Goal: Communication & Community: Participate in discussion

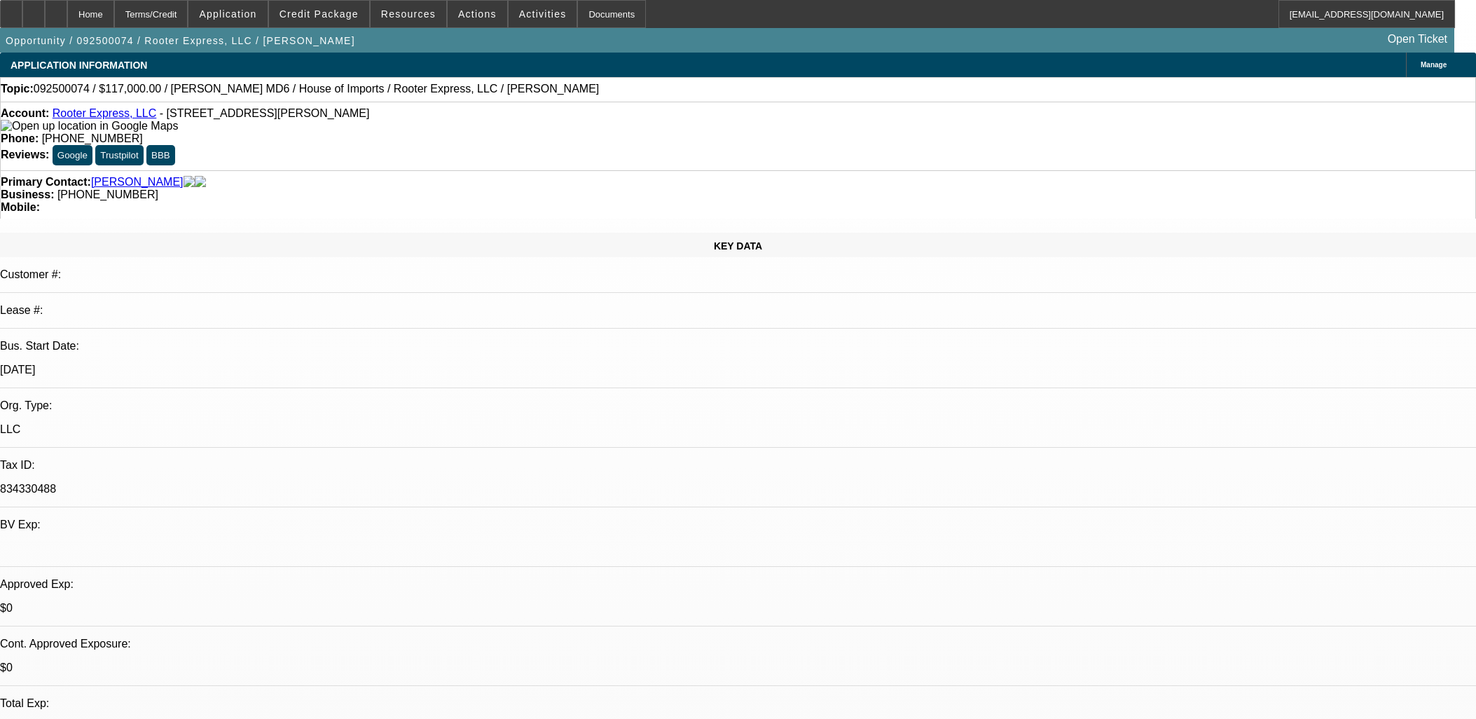
select select "0"
select select "2"
select select "0"
select select "6"
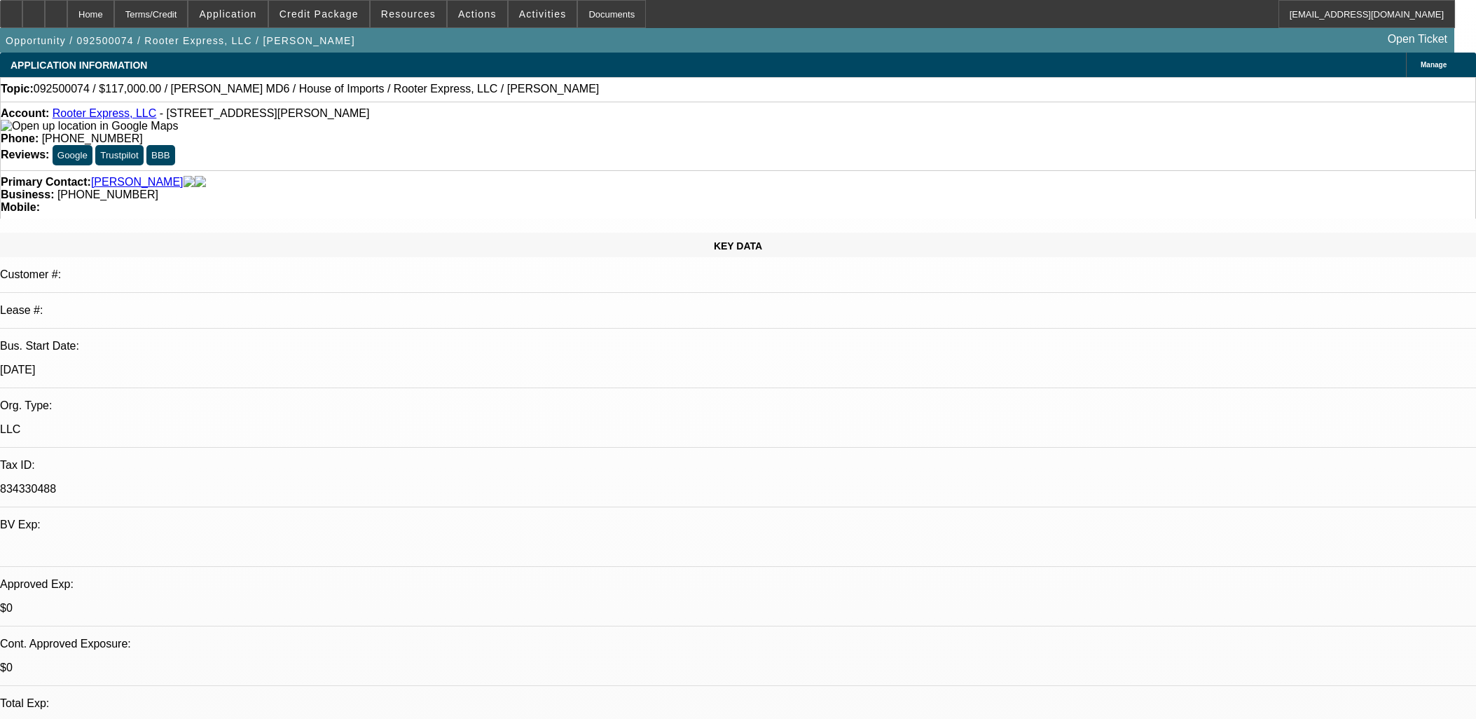
select select "0"
select select "2"
select select "0"
select select "6"
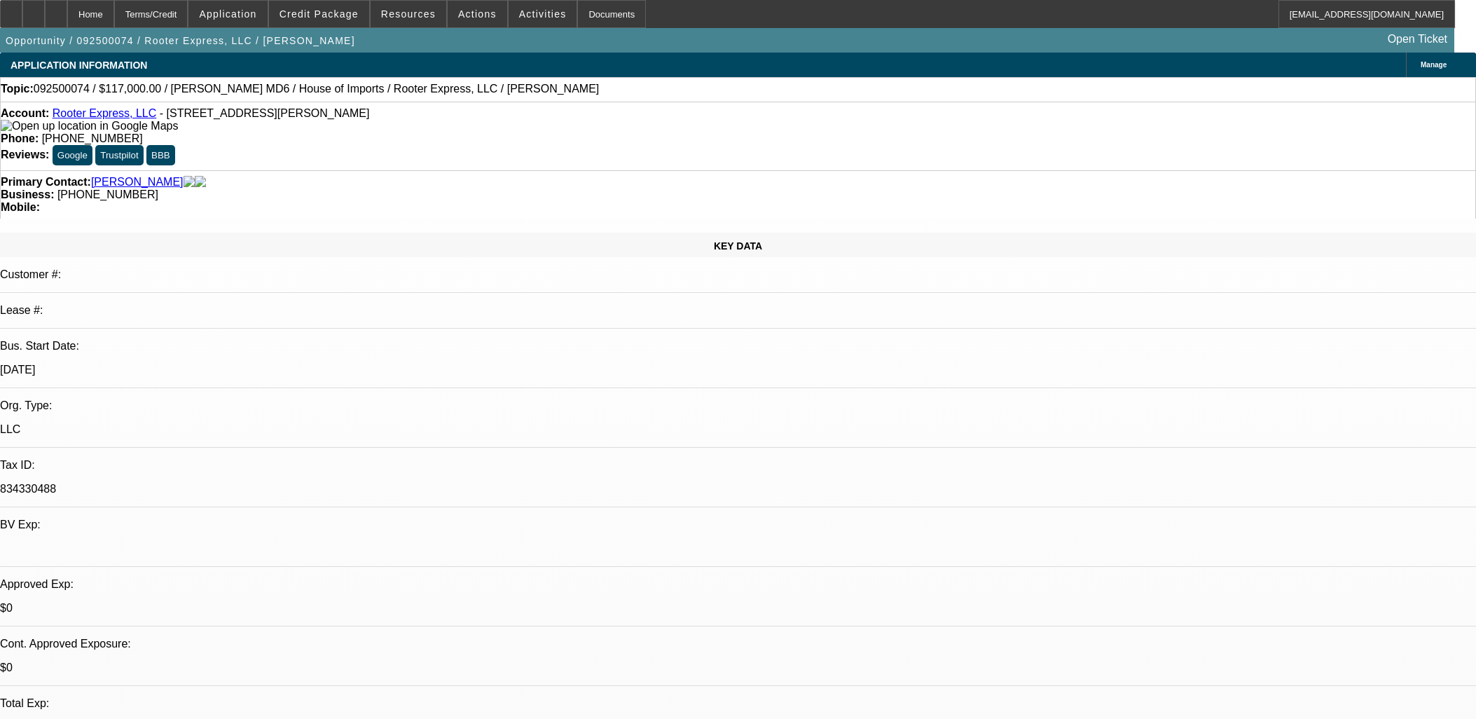
select select "0.1"
select select "0"
select select "2"
select select "0"
select select "6"
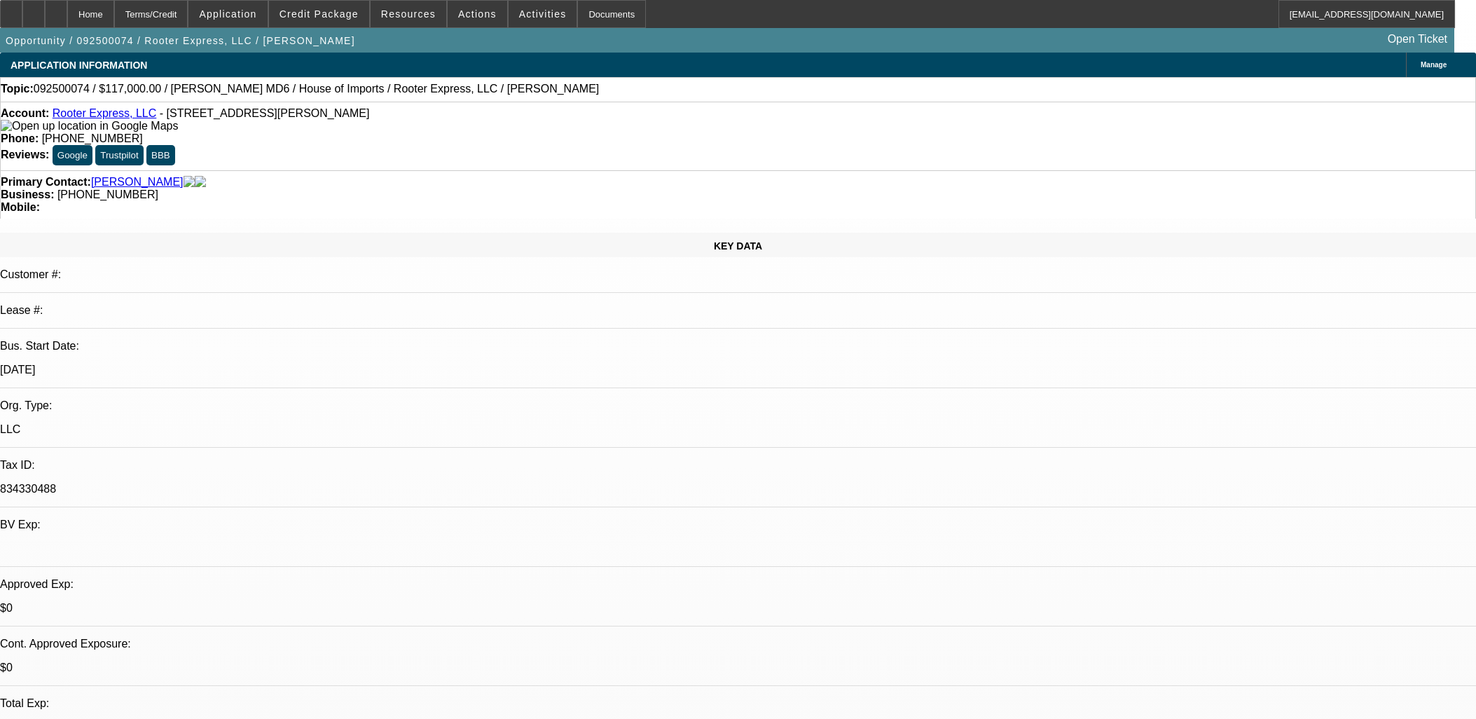
select select "0"
select select "3"
select select "0"
select select "6"
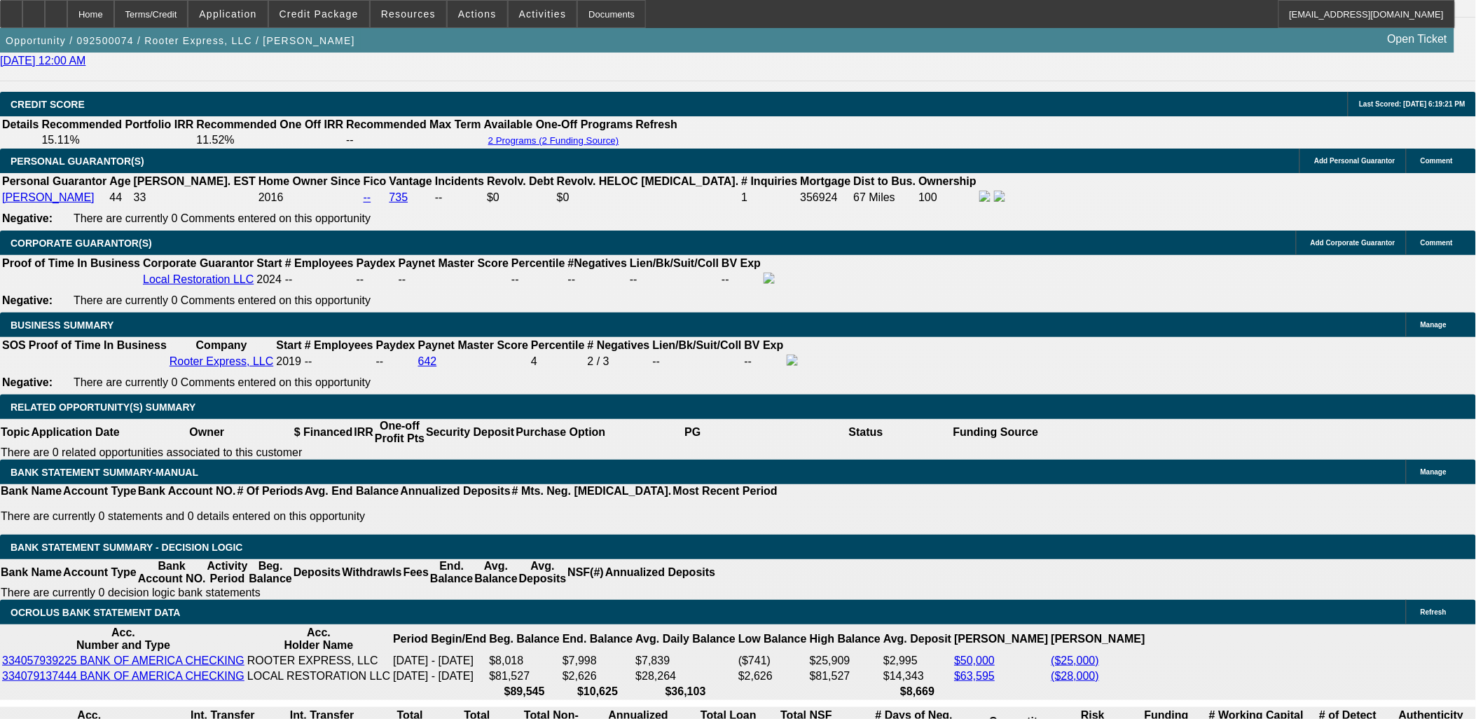
scroll to position [2101, 0]
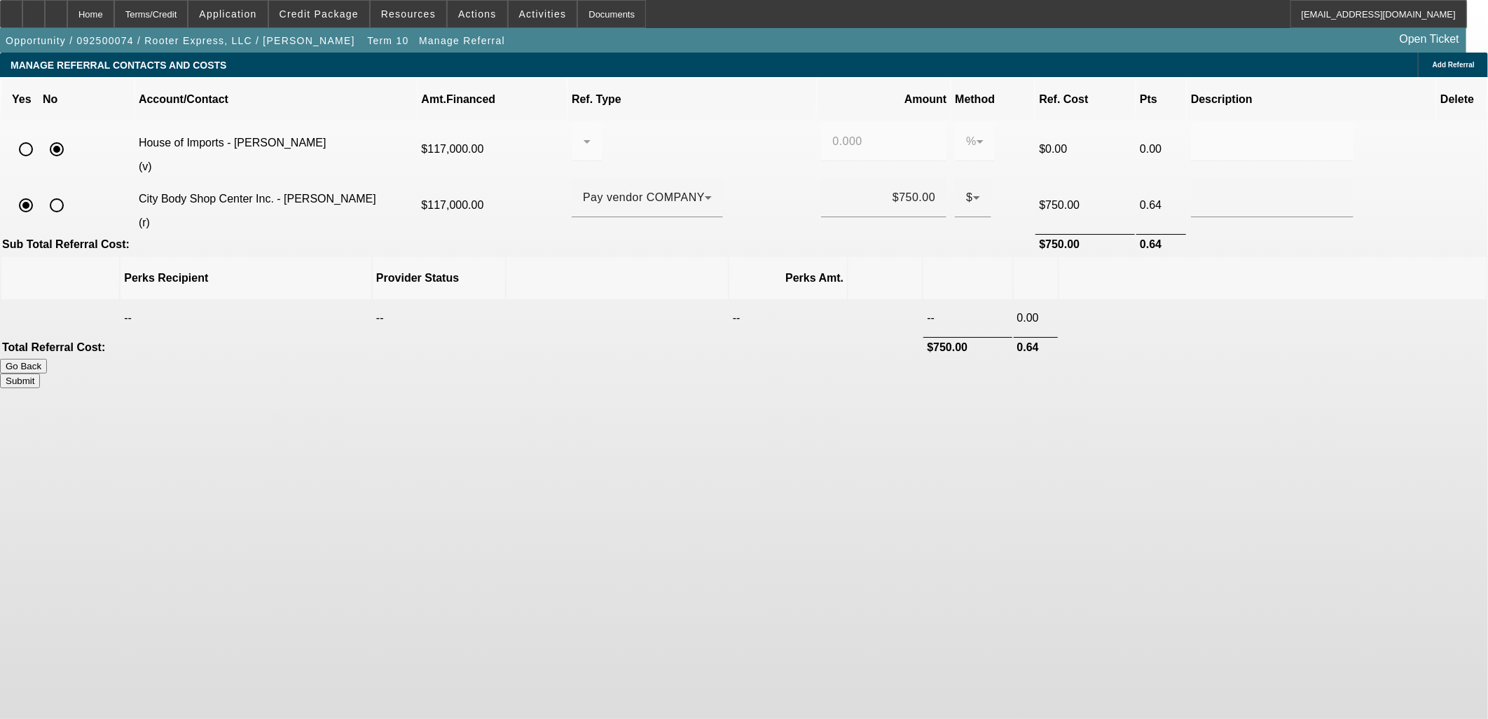
click at [40, 373] on button "Submit" at bounding box center [20, 380] width 40 height 15
click at [114, 15] on div "Home" at bounding box center [90, 14] width 47 height 28
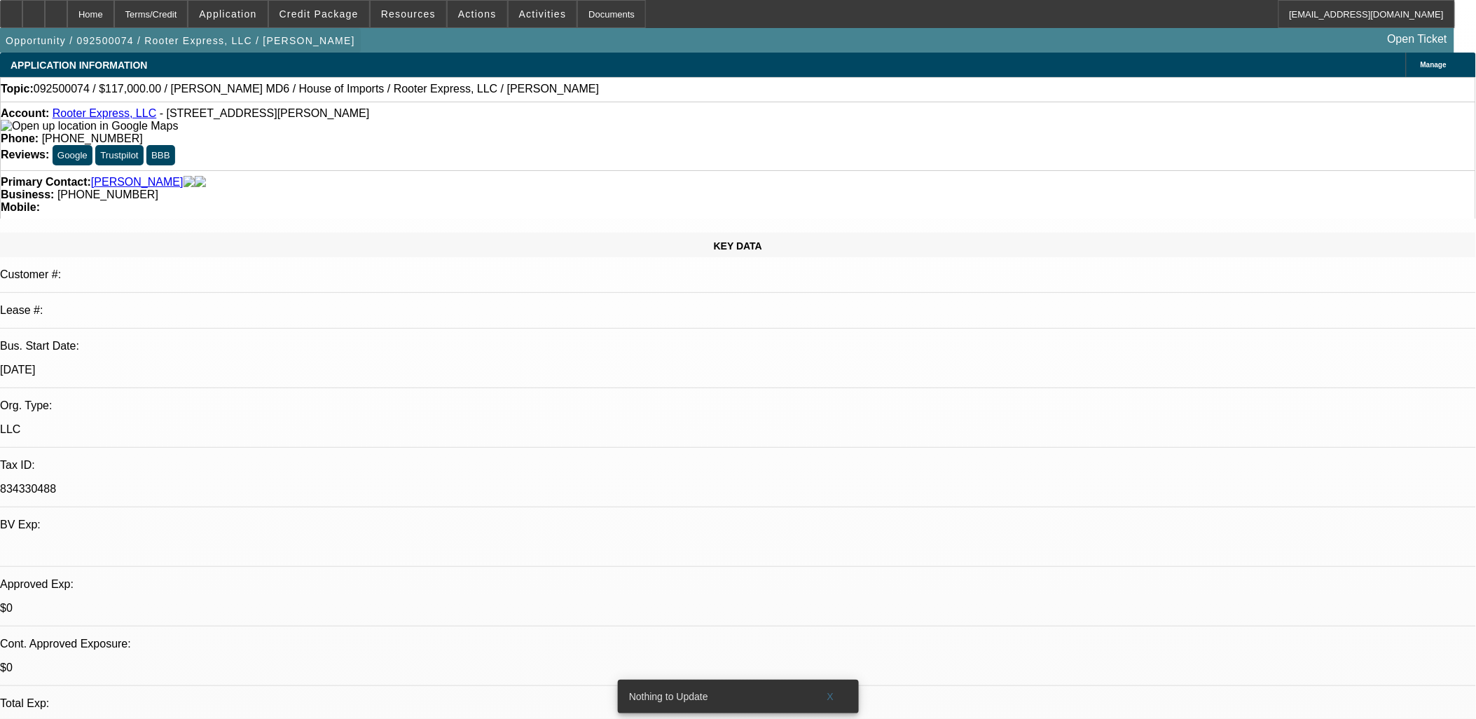
select select "0"
select select "2"
select select "0"
select select "6"
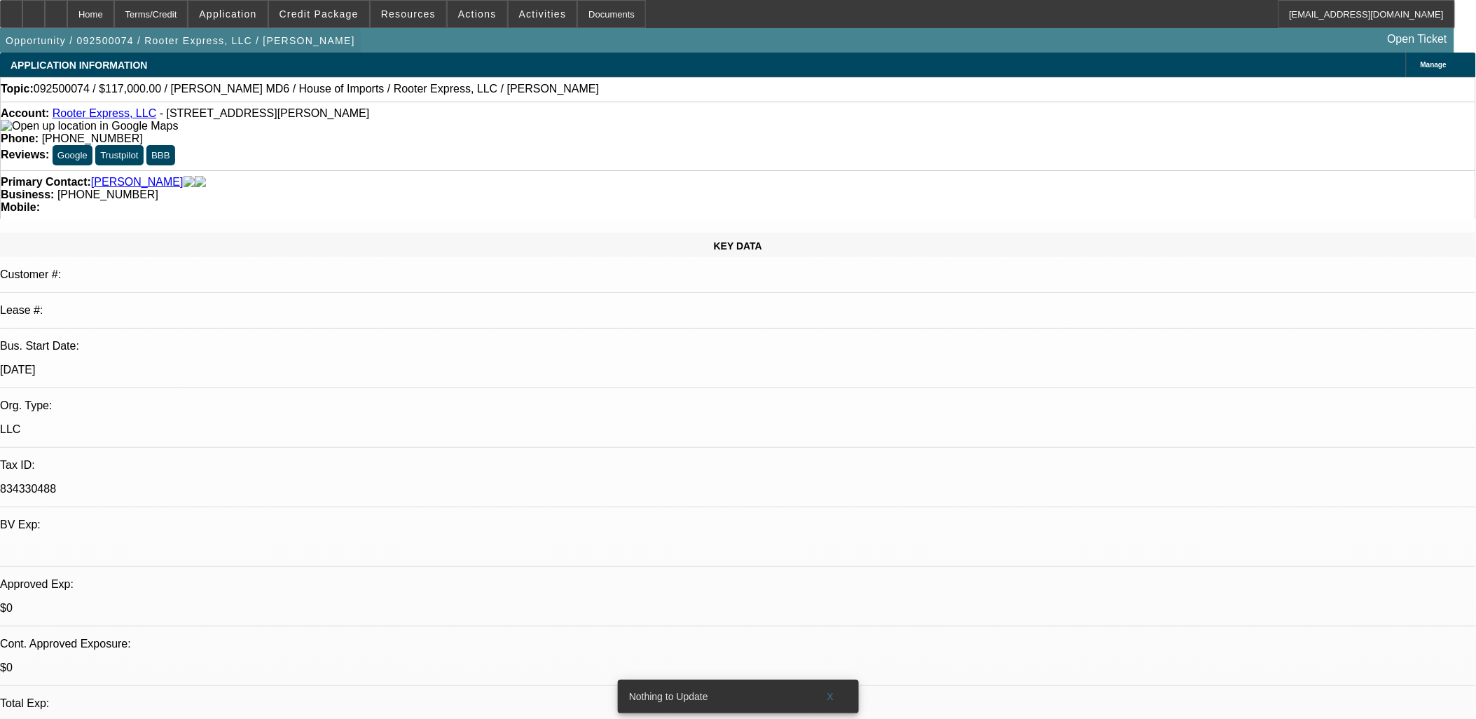
select select "0"
select select "2"
select select "0"
select select "6"
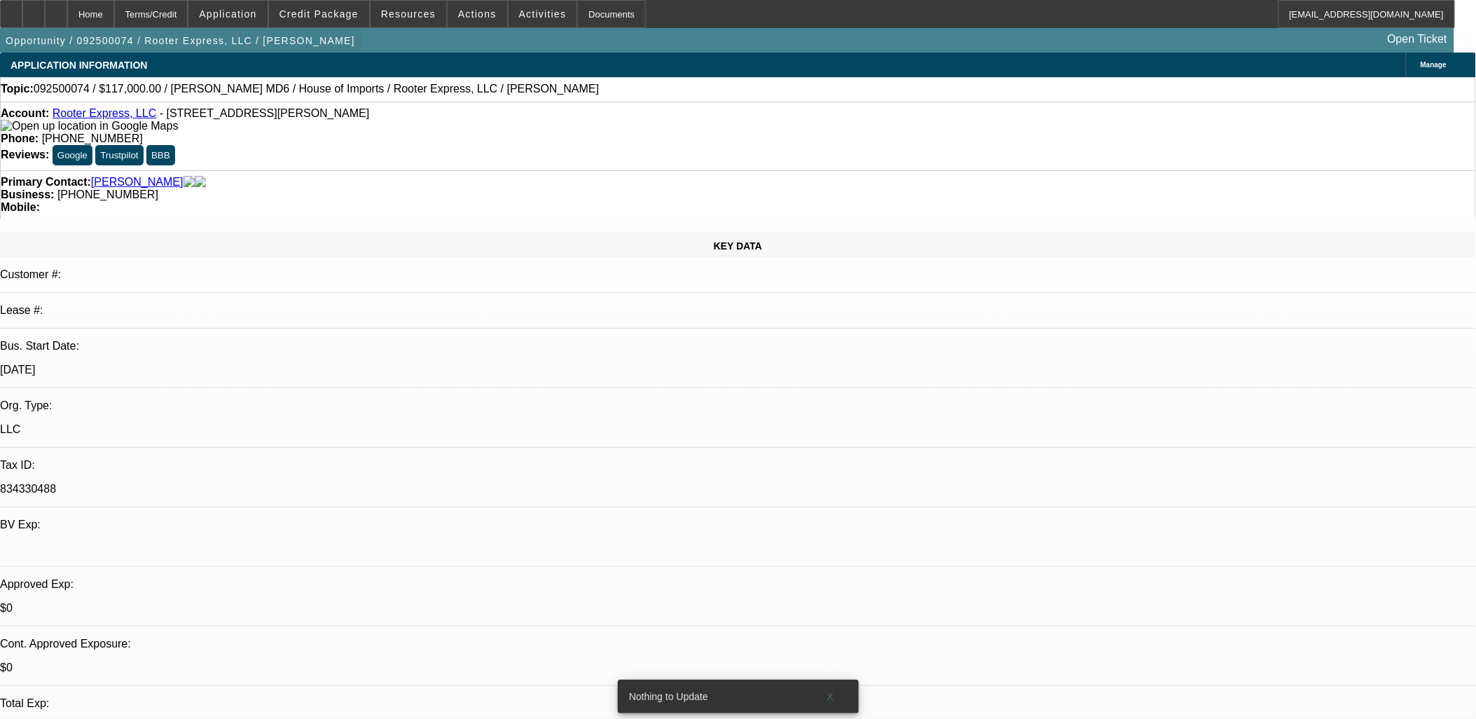
select select "0.1"
select select "0"
select select "2"
select select "0"
select select "6"
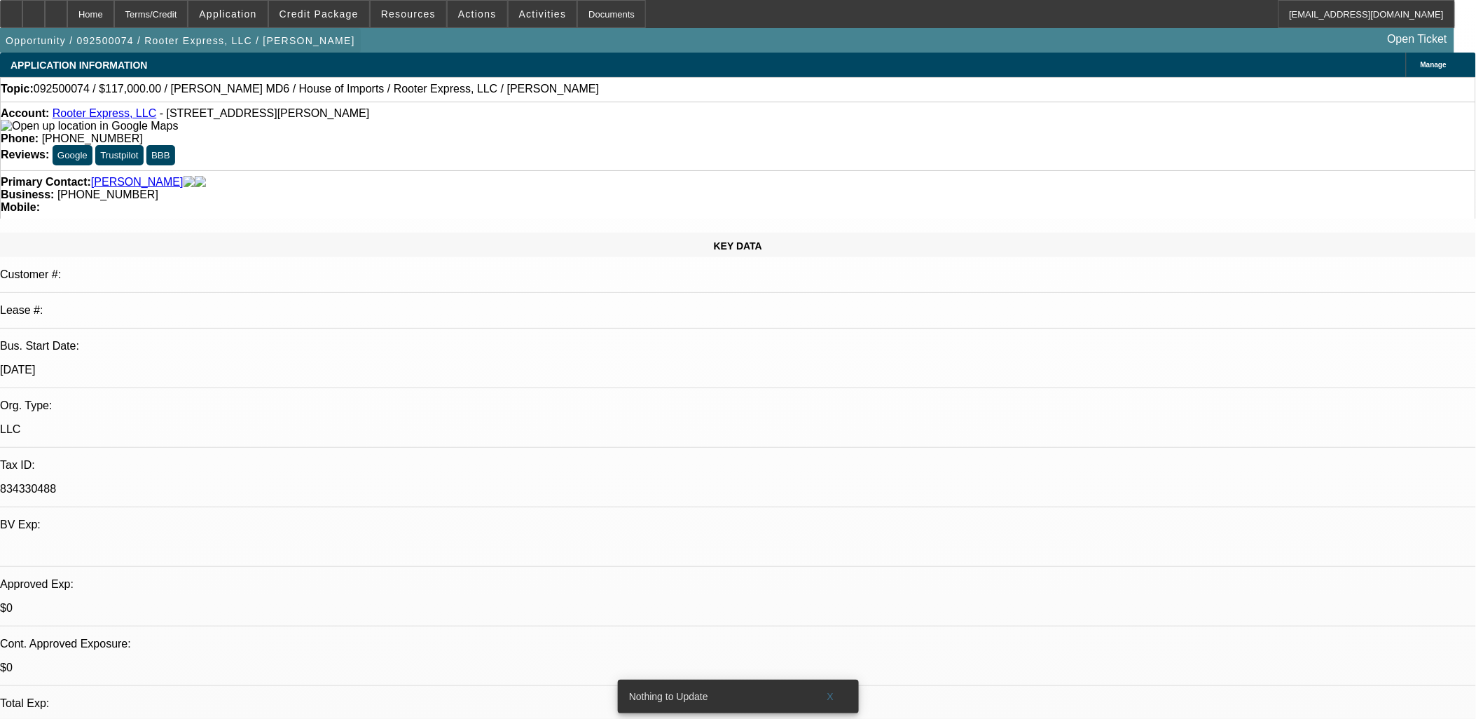
select select "0"
select select "3"
select select "0"
select select "6"
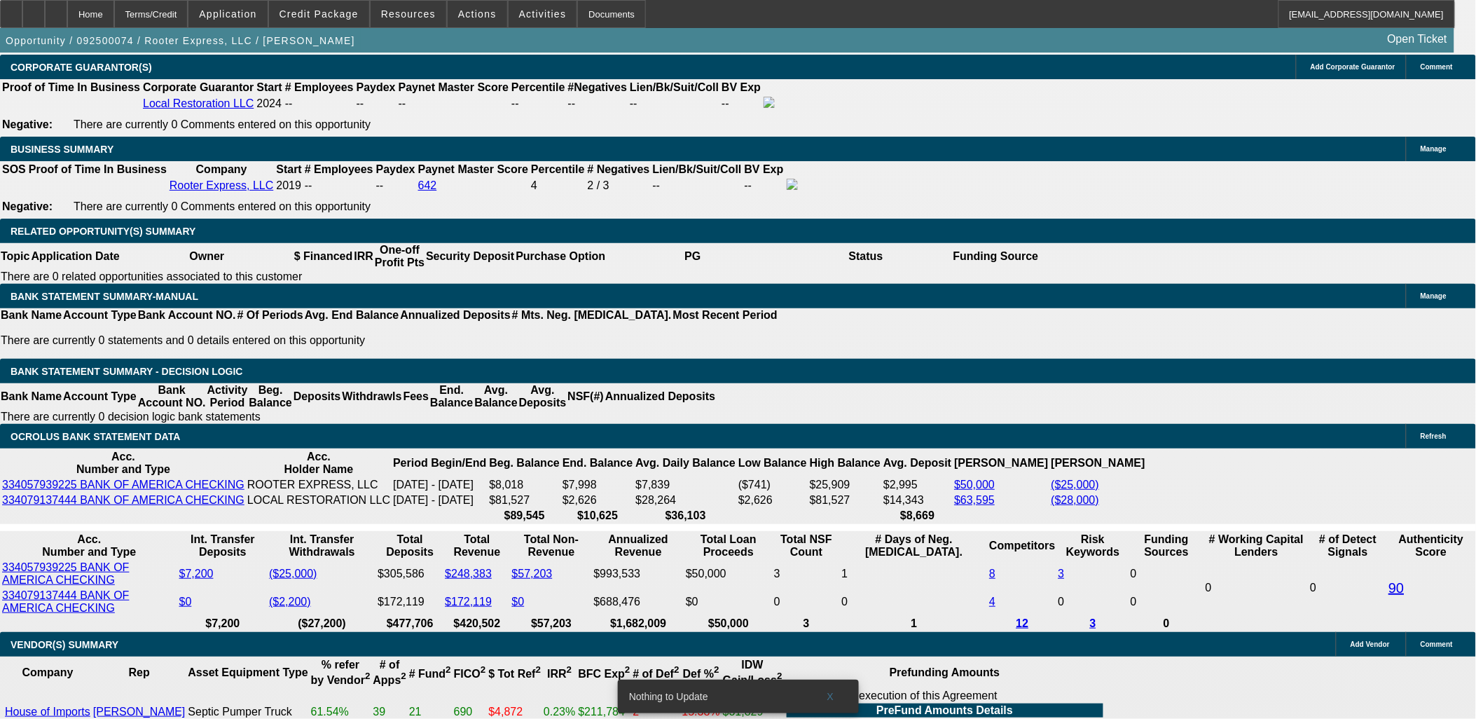
scroll to position [2179, 0]
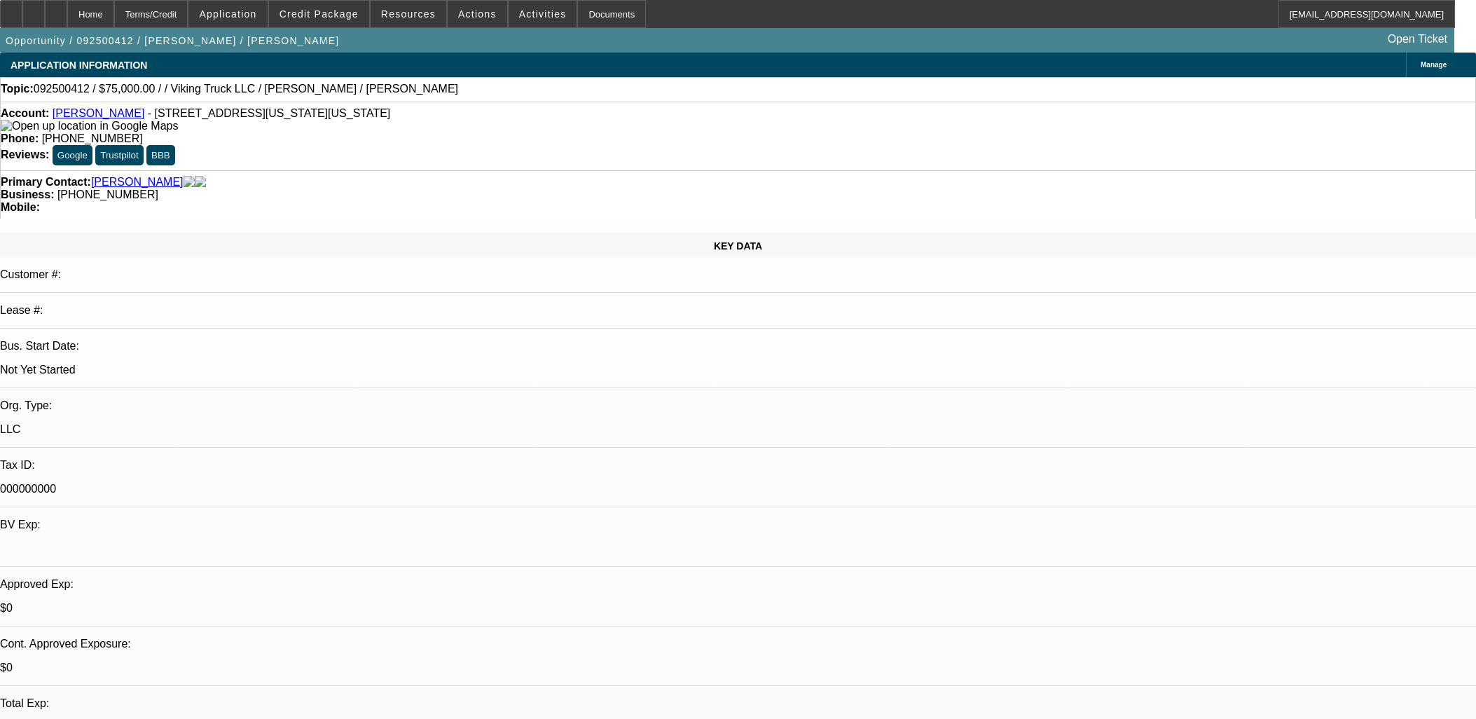
select select "0"
select select "2"
select select "0.1"
select select "4"
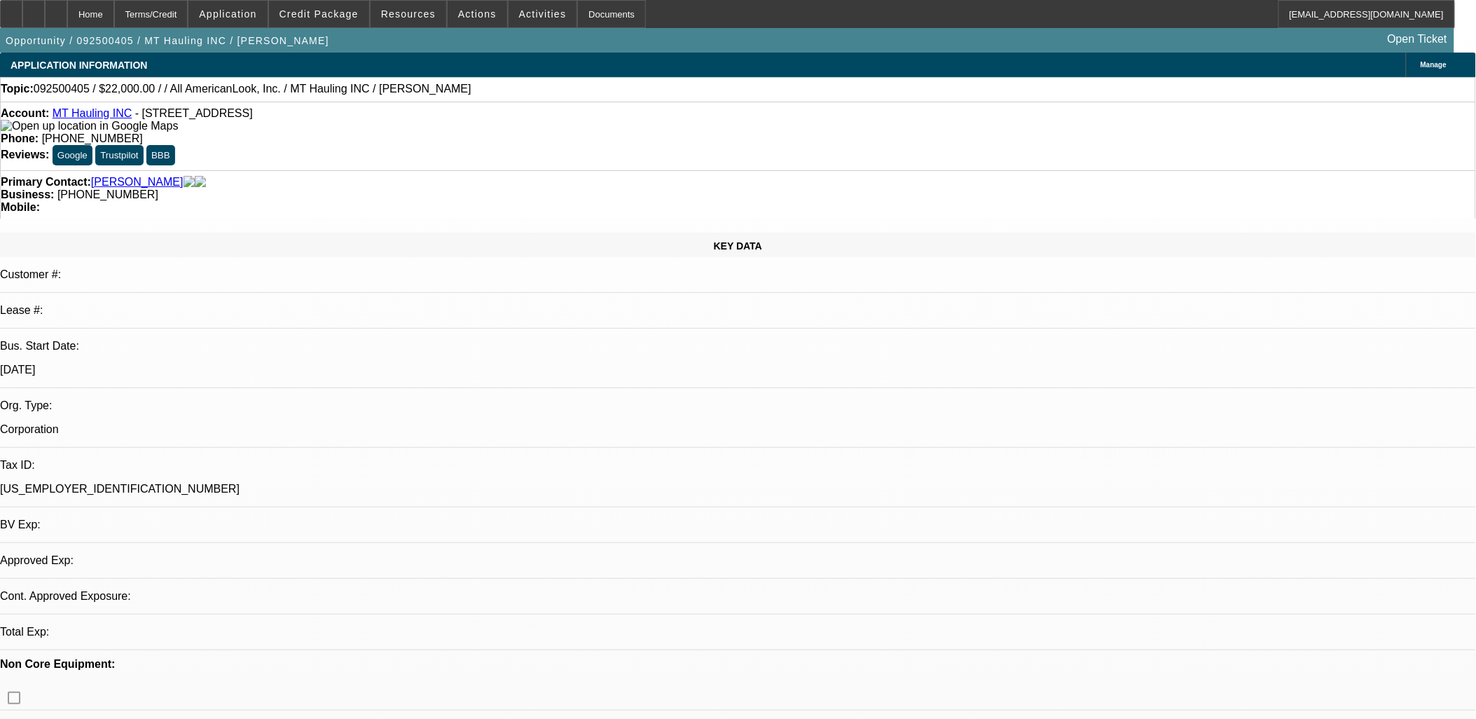
select select "0"
select select "2"
select select "0.1"
select select "4"
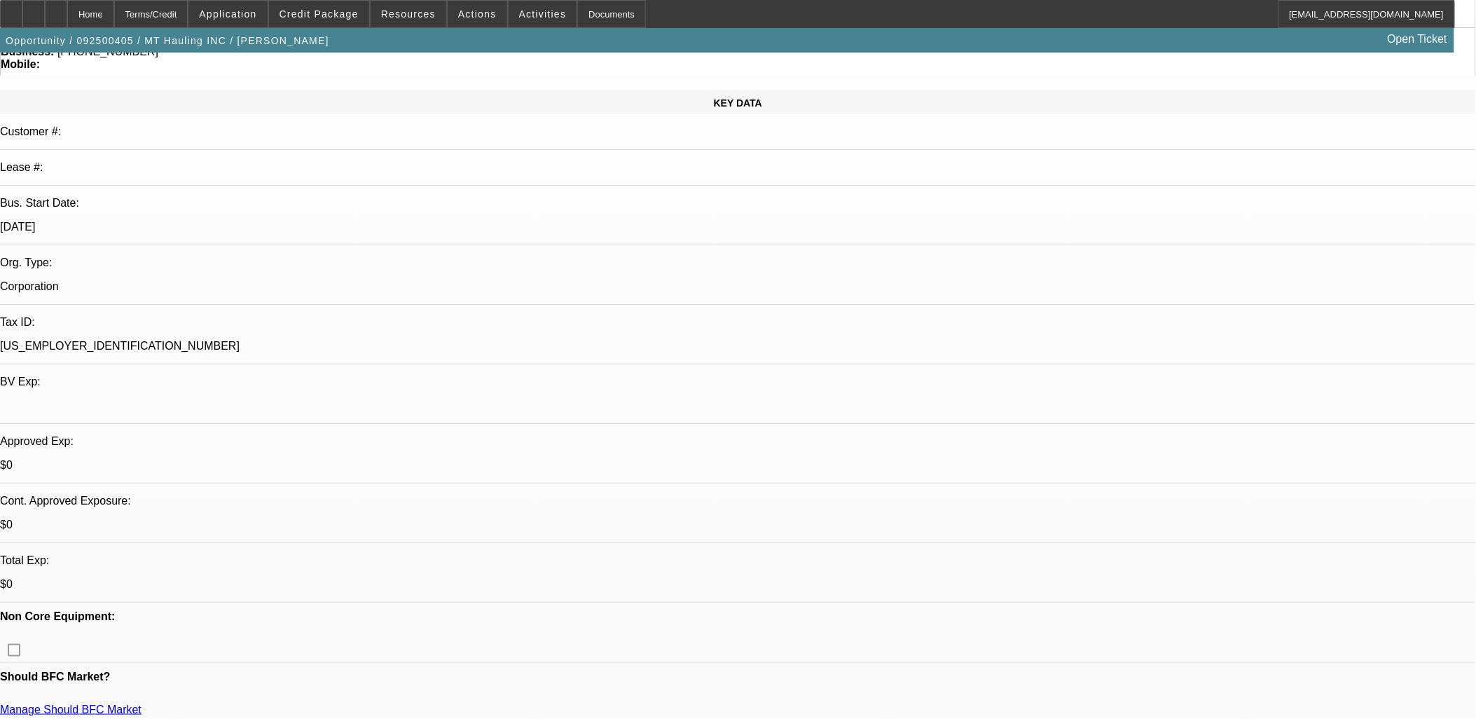
scroll to position [156, 0]
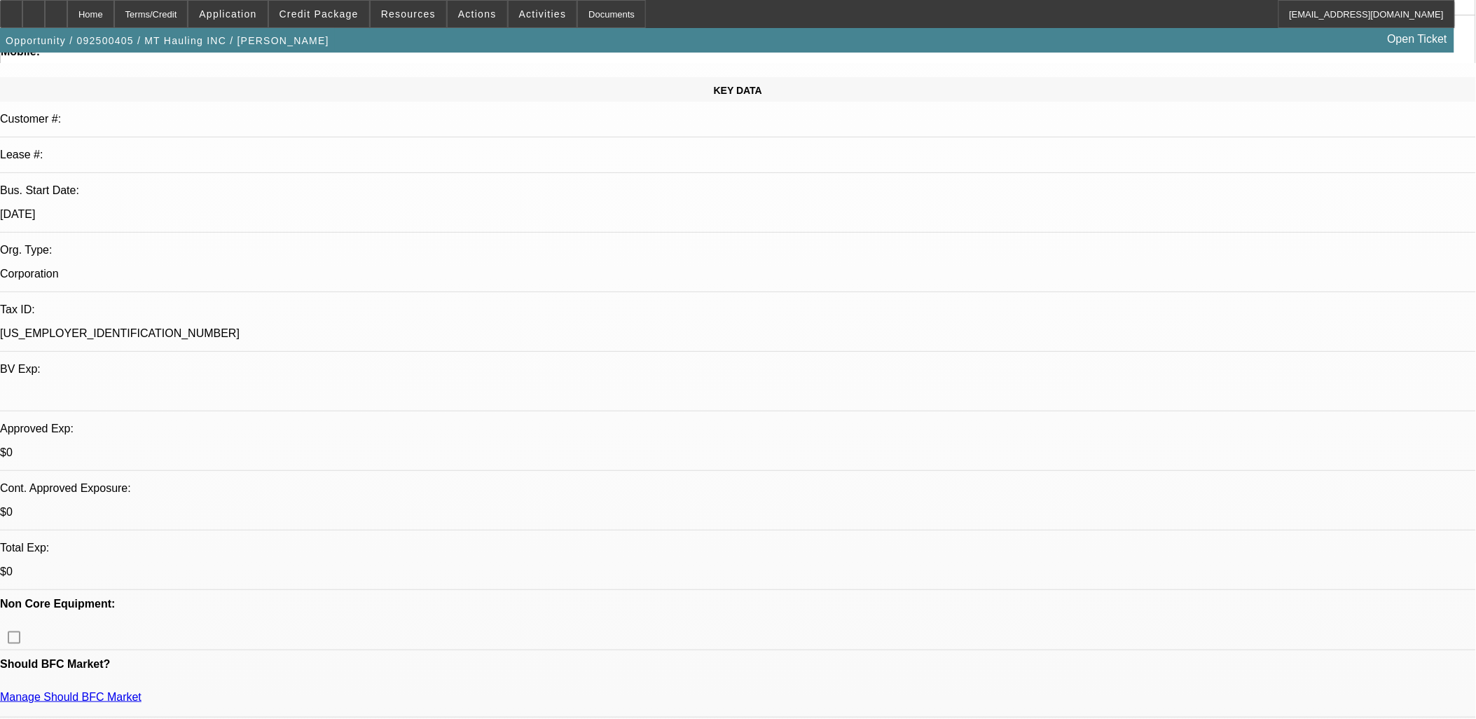
radio input "true"
type textarea "Tire disposal facility for local county.. make shirts dtf for"
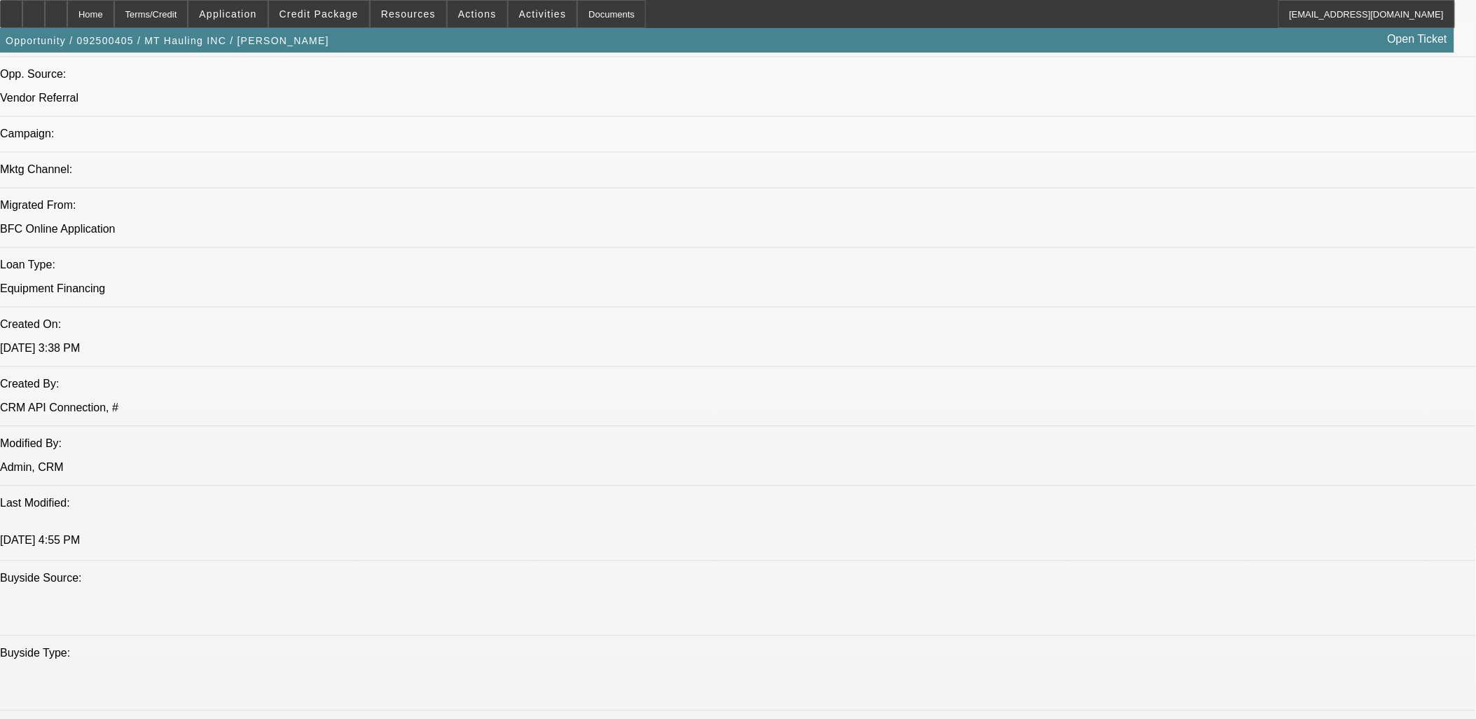
scroll to position [934, 0]
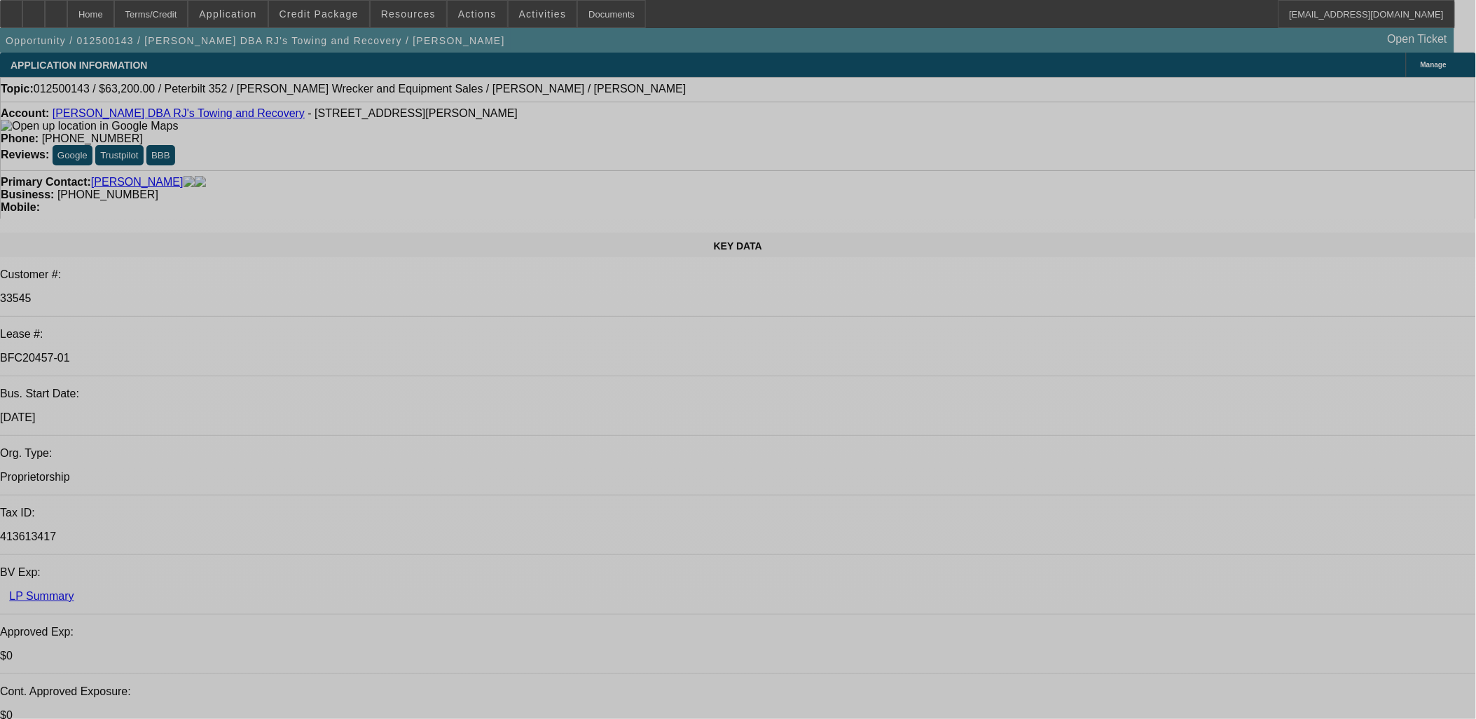
select select "0.2"
select select "2"
select select "0.1"
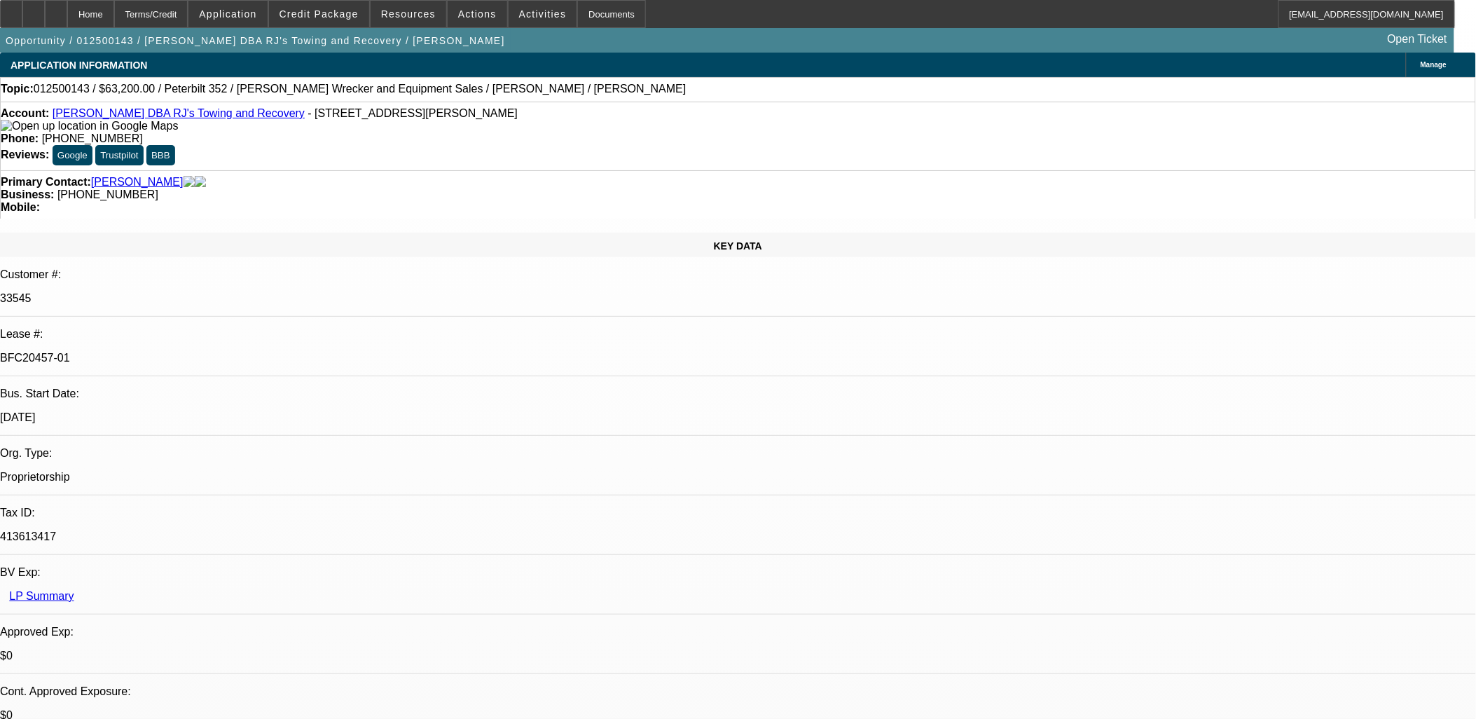
select select "0.2"
select select "2"
select select "0.1"
select select "0"
select select "2"
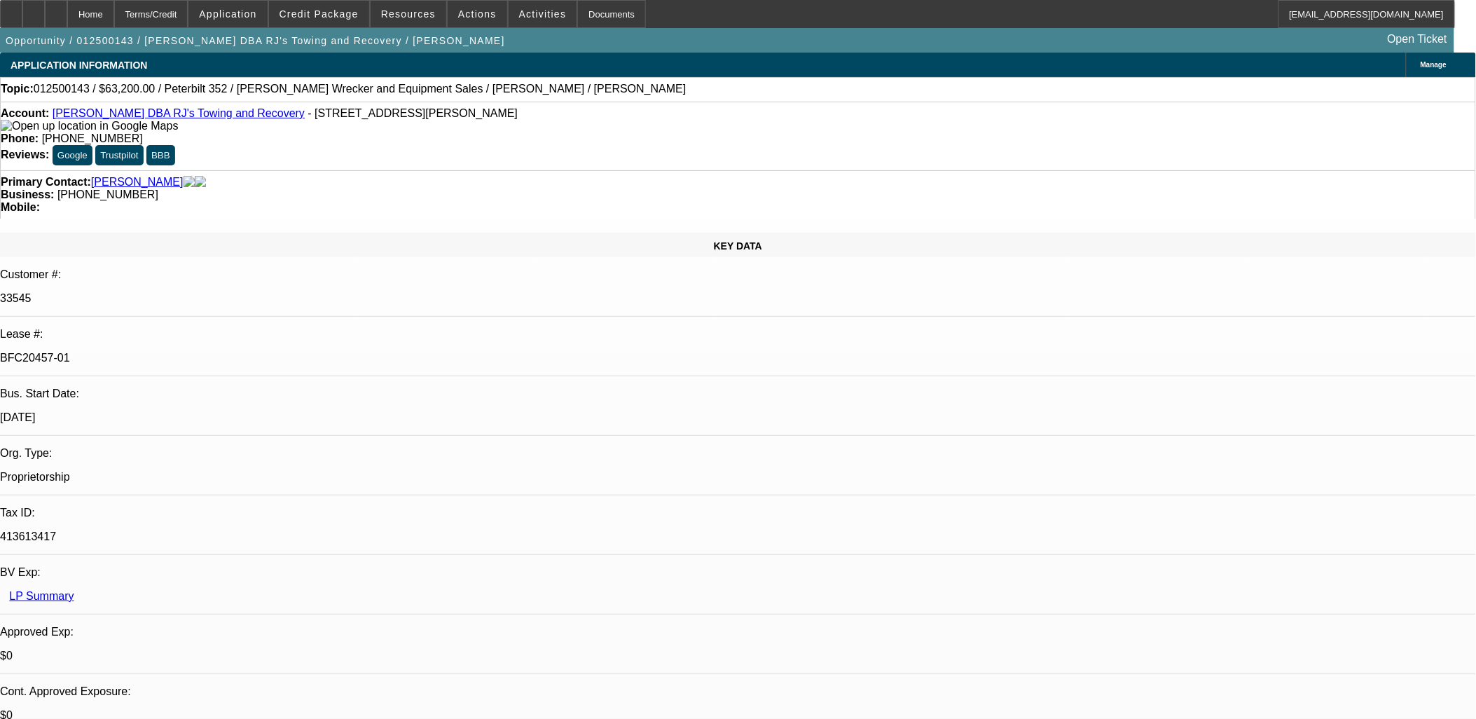
select select "0.1"
select select "0"
select select "2"
select select "0.1"
select select "1"
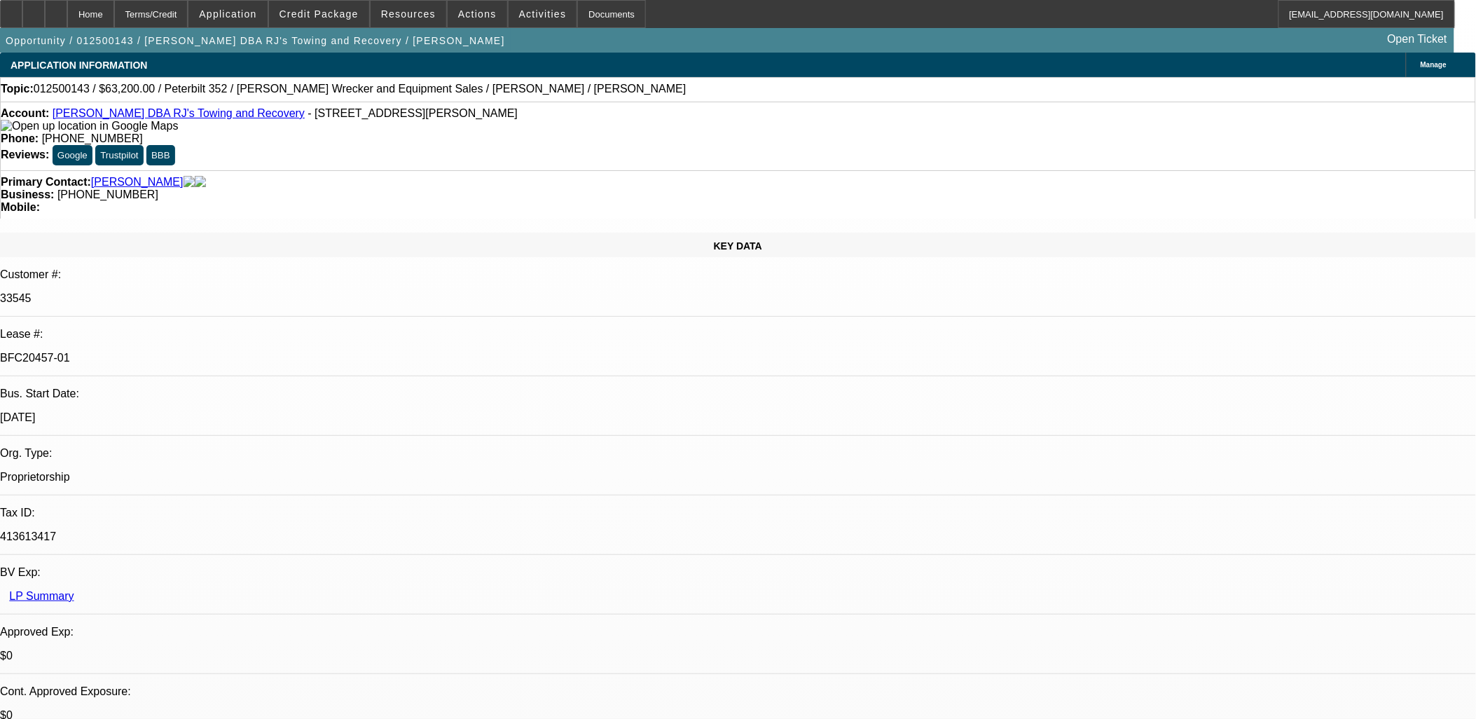
select select "2"
select select "4"
select select "1"
select select "2"
select select "4"
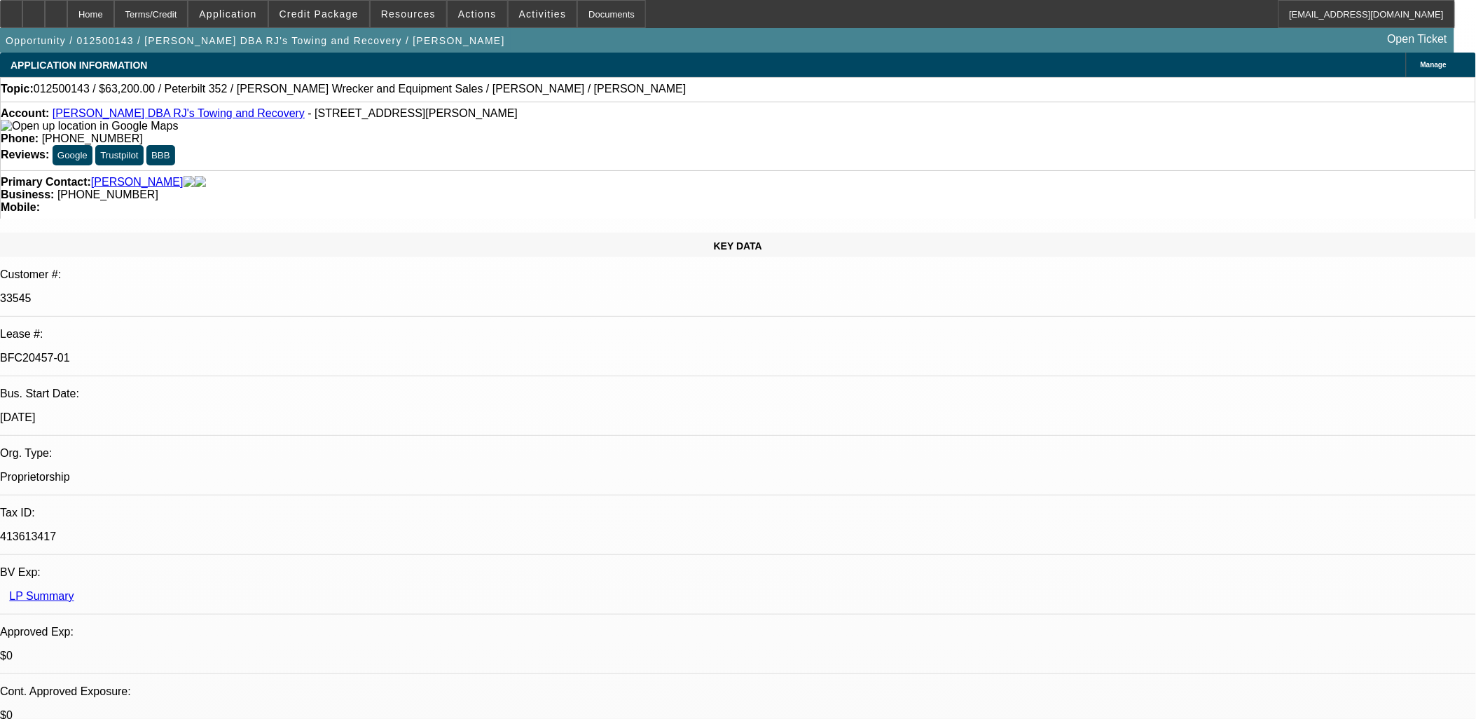
select select "1"
select select "2"
select select "4"
select select "1"
select select "2"
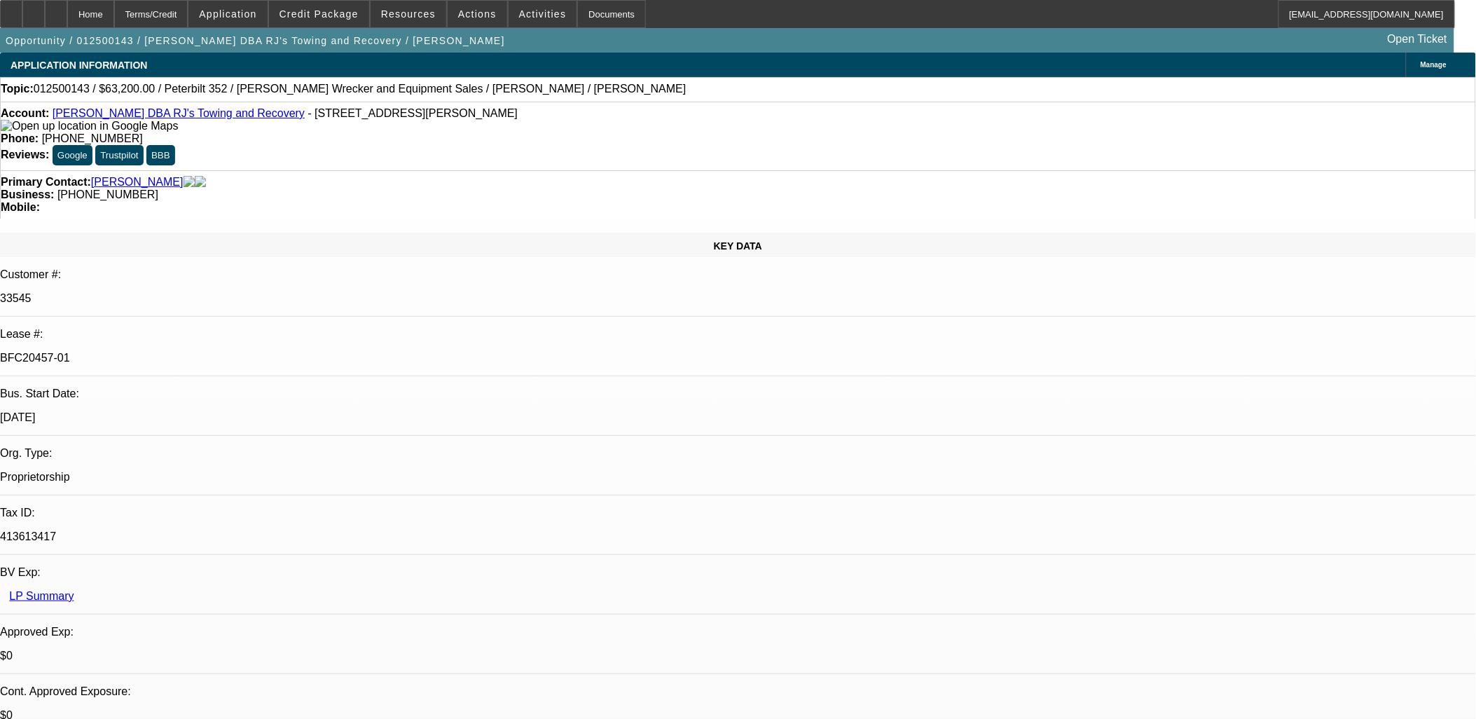
select select "4"
